Goal: Task Accomplishment & Management: Use online tool/utility

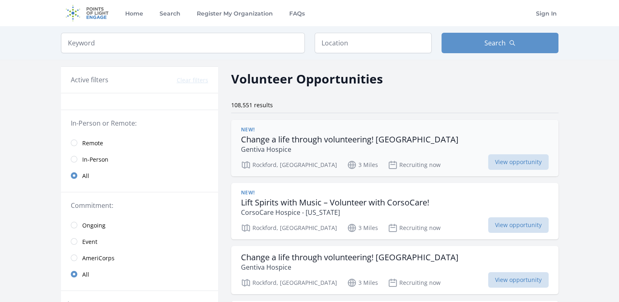
click at [404, 149] on p "Gentiva Hospice" at bounding box center [350, 150] width 218 height 10
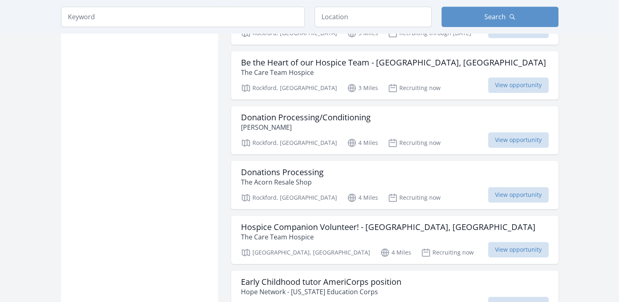
scroll to position [768, 0]
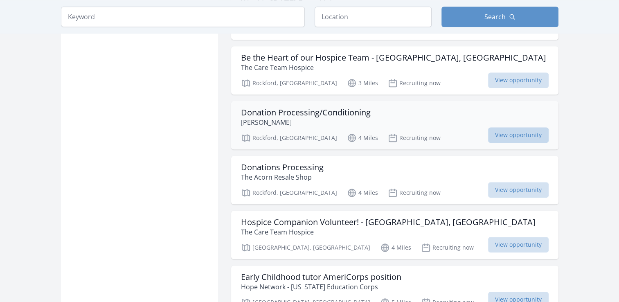
click at [506, 127] on span "View opportunity" at bounding box center [518, 135] width 61 height 16
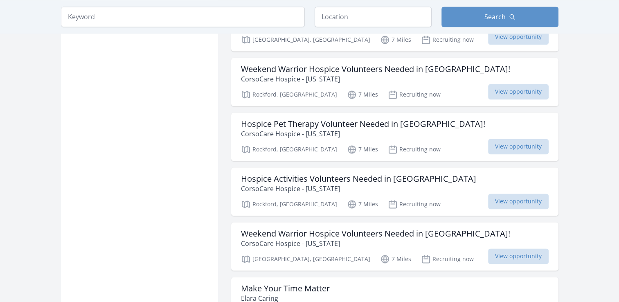
scroll to position [1157, 0]
click at [219, 16] on input "search" at bounding box center [183, 17] width 244 height 20
click button "submit" at bounding box center [0, 0] width 0 height 0
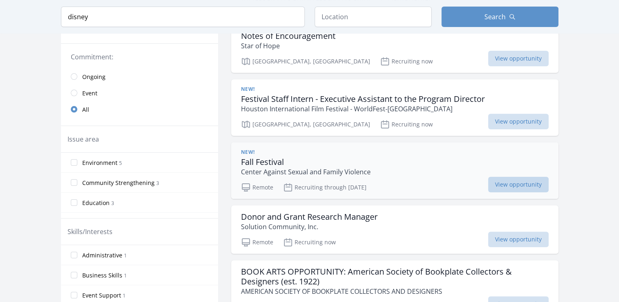
scroll to position [163, 0]
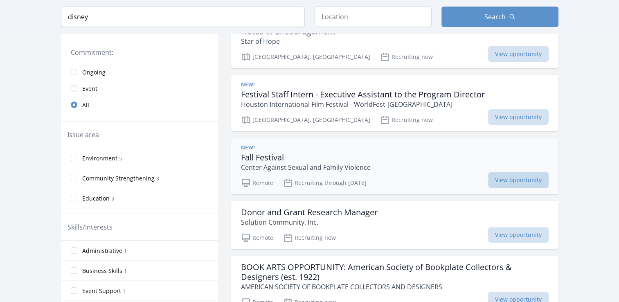
click at [516, 180] on span "View opportunity" at bounding box center [518, 180] width 61 height 16
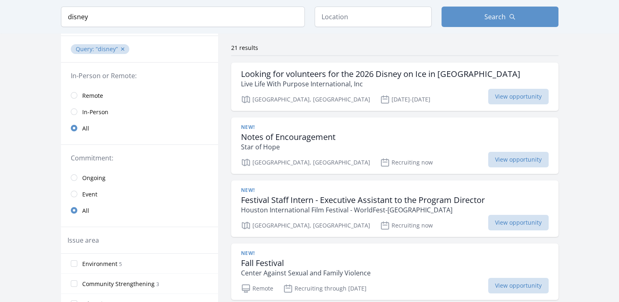
scroll to position [56, 0]
click at [185, 24] on input "disney" at bounding box center [183, 17] width 244 height 20
type input "disney tickets"
click button "submit" at bounding box center [0, 0] width 0 height 0
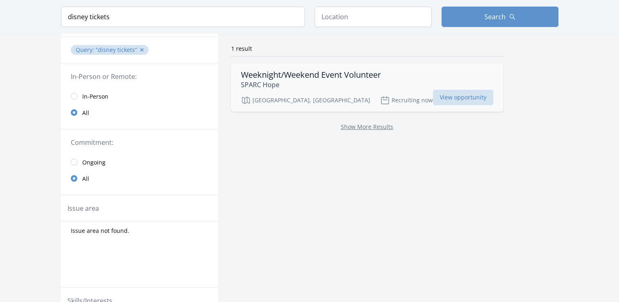
click at [306, 75] on h3 "Weeknight/Weekend Event Volunteer" at bounding box center [311, 75] width 140 height 10
click at [433, 99] on span "View opportunity" at bounding box center [463, 98] width 61 height 16
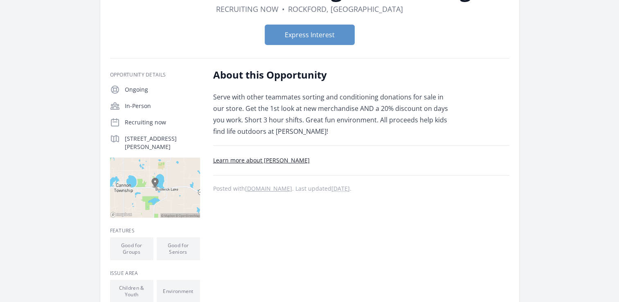
scroll to position [82, 0]
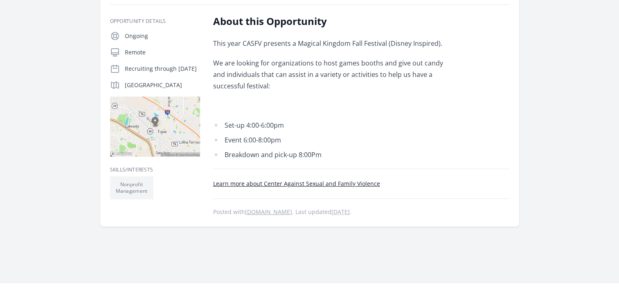
scroll to position [135, 0]
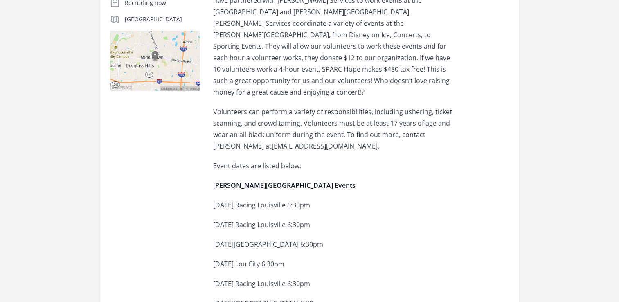
scroll to position [204, 0]
